Goal: Transaction & Acquisition: Purchase product/service

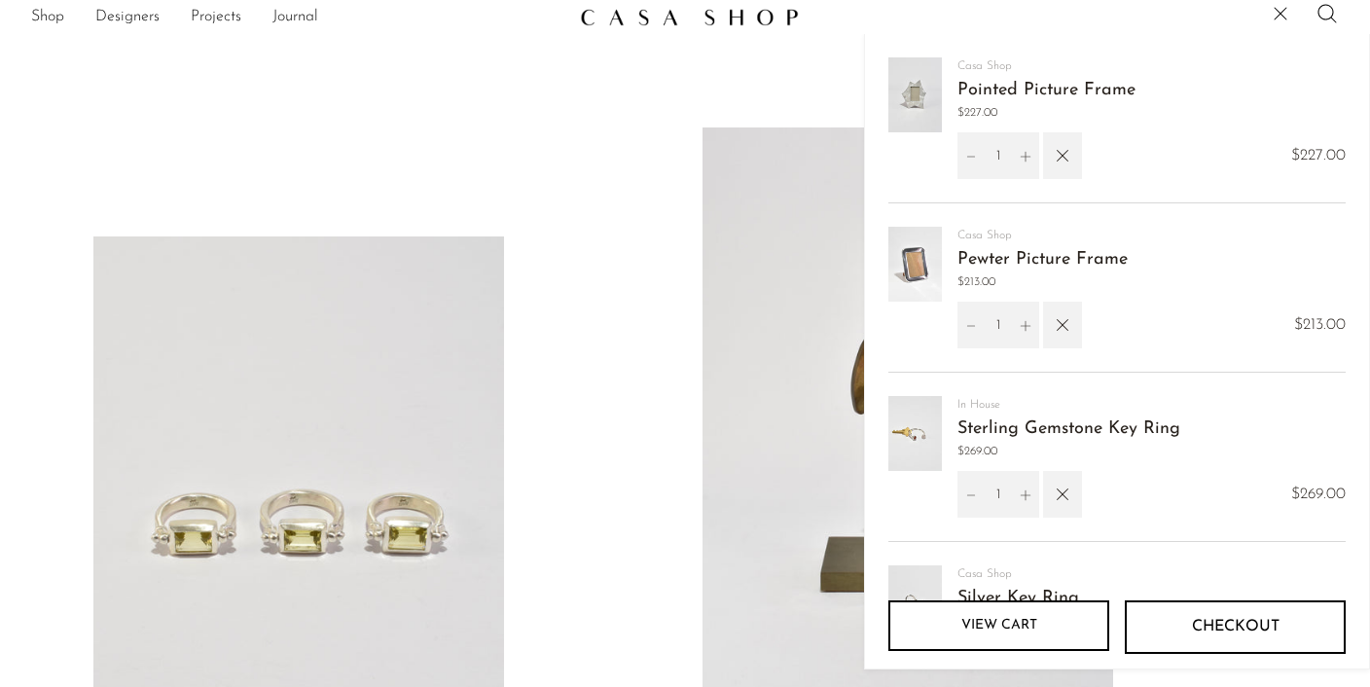
scroll to position [424, 0]
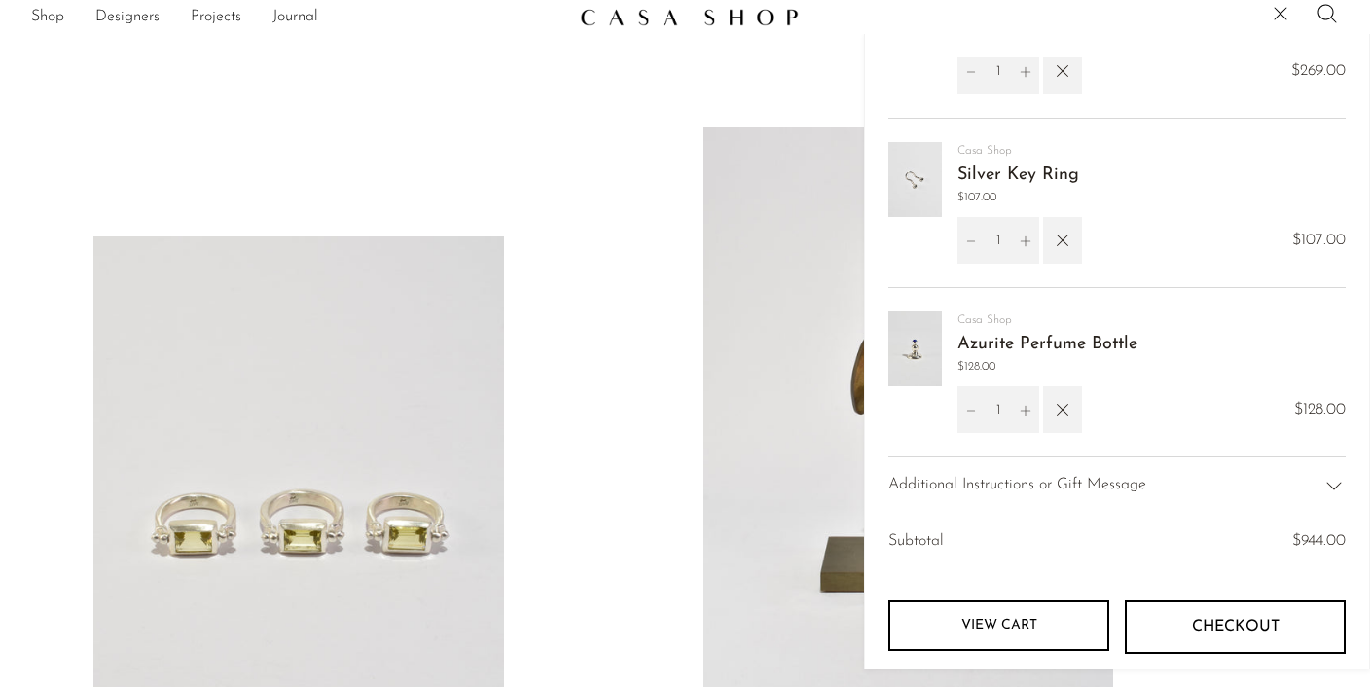
click at [1046, 615] on link "View cart" at bounding box center [998, 625] width 221 height 51
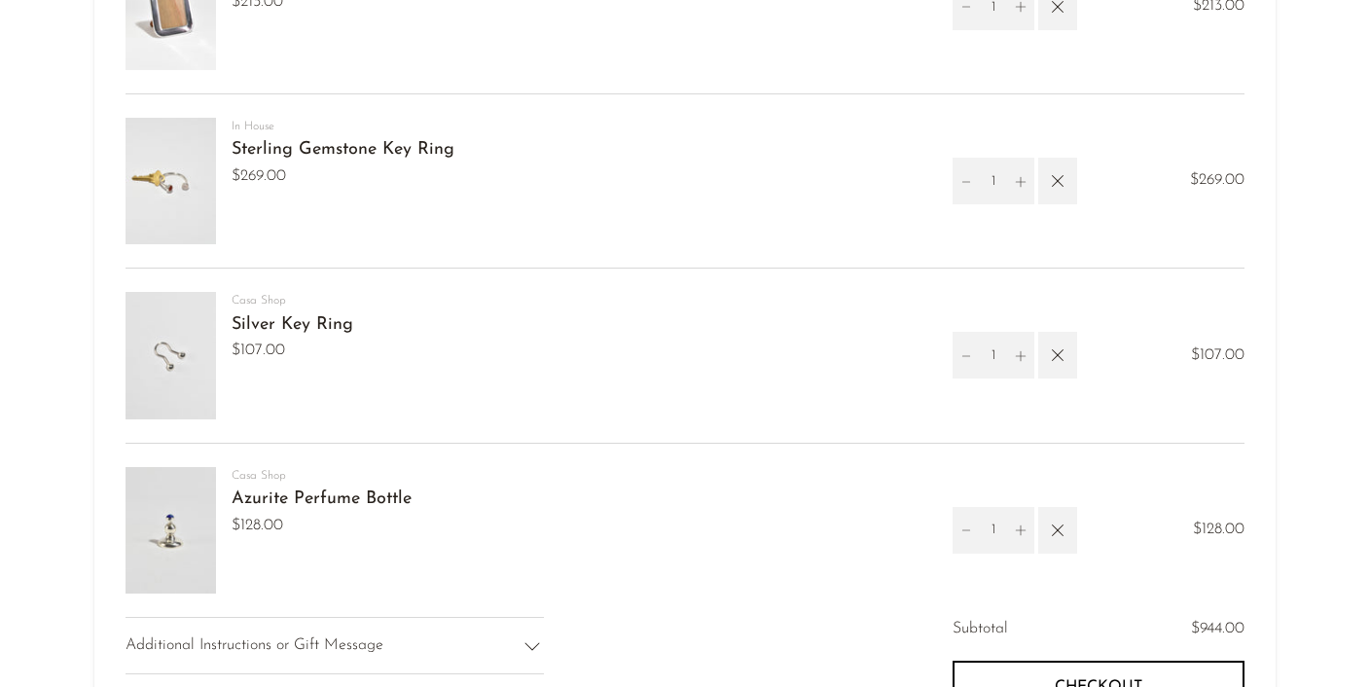
scroll to position [415, 0]
